Goal: Information Seeking & Learning: Compare options

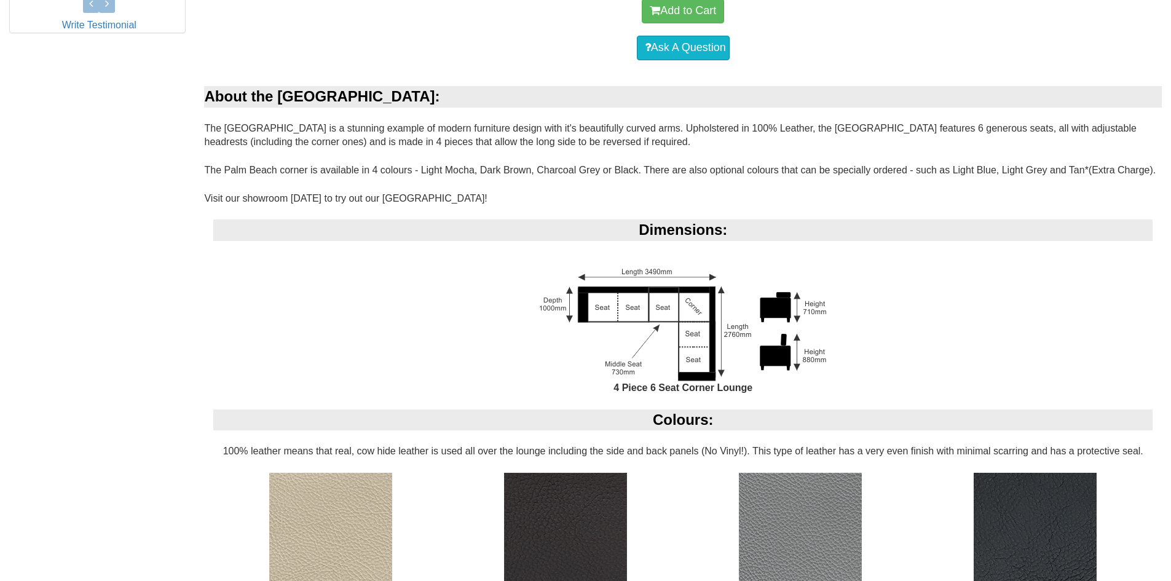
scroll to position [738, 0]
